Goal: Transaction & Acquisition: Purchase product/service

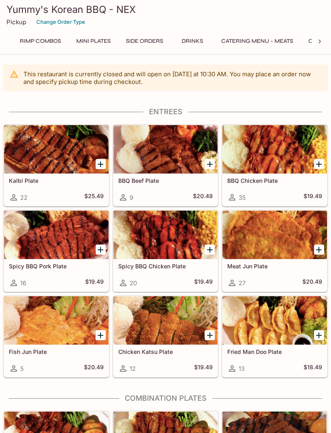
scroll to position [0, 357]
click at [254, 42] on button "Catering Menu - Meats" at bounding box center [237, 40] width 81 height 11
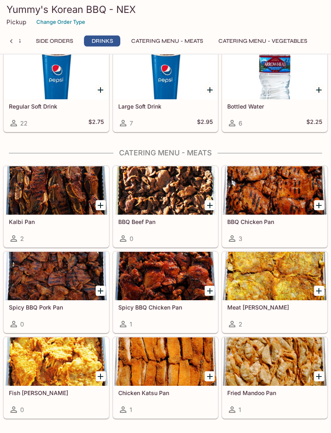
scroll to position [2194, 0]
click at [280, 190] on div at bounding box center [274, 190] width 104 height 48
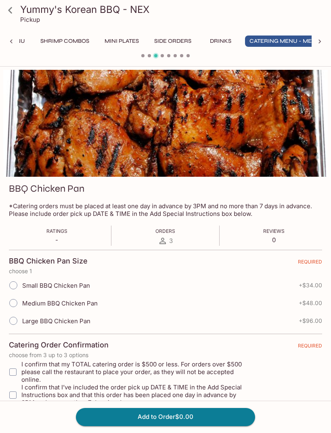
scroll to position [0, 328]
click at [17, 302] on input "Medium BBQ Chicken Pan" at bounding box center [13, 302] width 17 height 17
radio input "true"
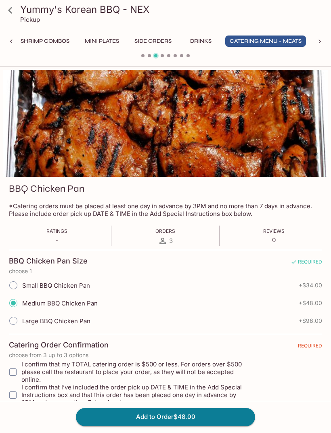
click at [12, 324] on input "Large BBQ Chicken Pan" at bounding box center [13, 320] width 17 height 17
radio input "true"
click at [14, 301] on input "Medium BBQ Chicken Pan" at bounding box center [13, 302] width 17 height 17
radio input "true"
click at [19, 280] on input "Small BBQ Chicken Pan" at bounding box center [13, 285] width 17 height 17
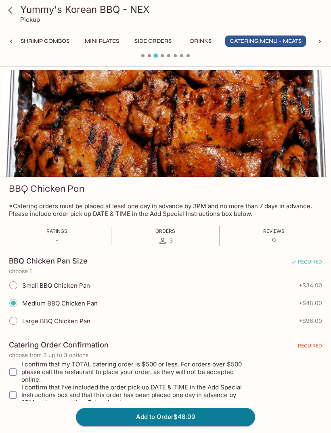
radio input "true"
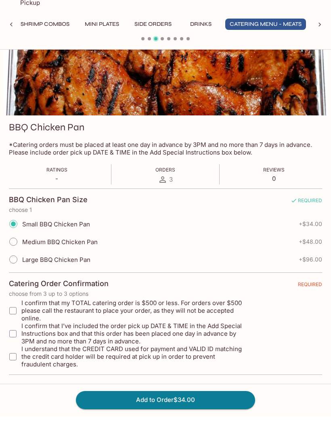
scroll to position [44, 0]
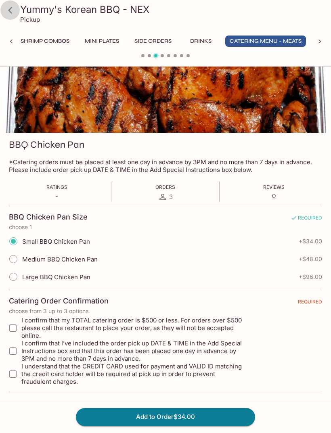
click at [10, 6] on icon at bounding box center [10, 10] width 14 height 14
